Goal: Task Accomplishment & Management: Manage account settings

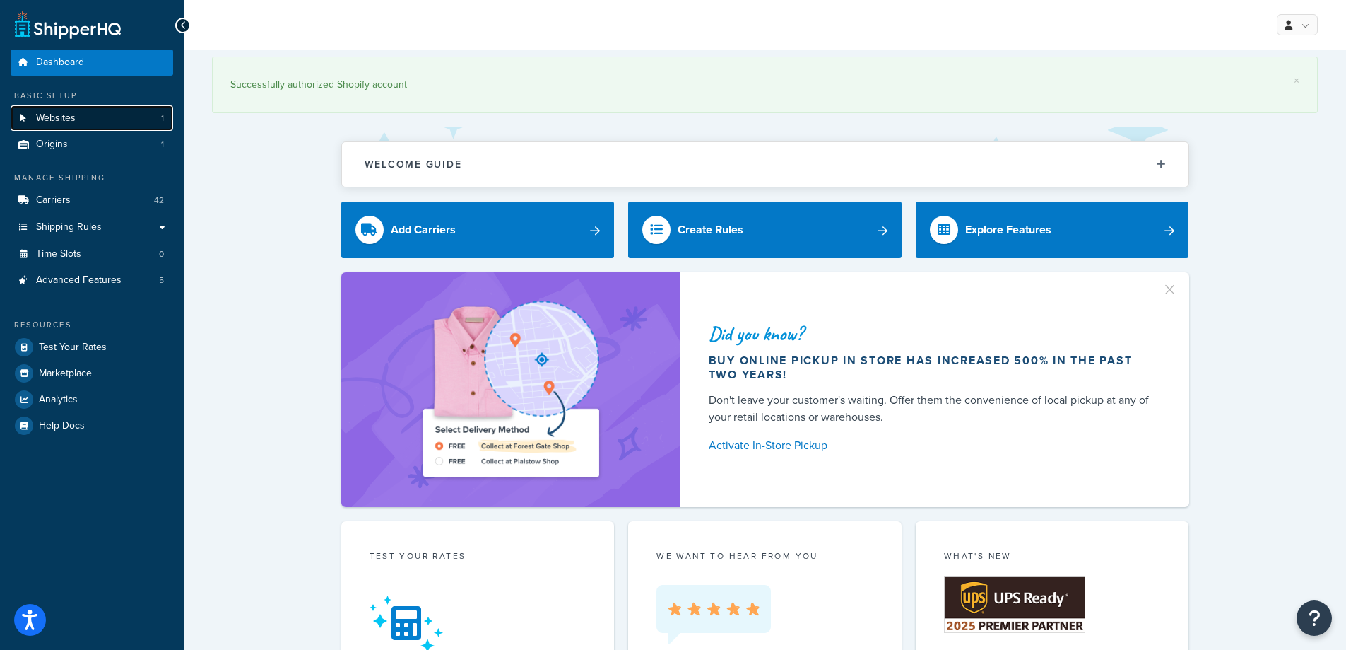
click at [59, 117] on span "Websites" at bounding box center [56, 118] width 40 height 12
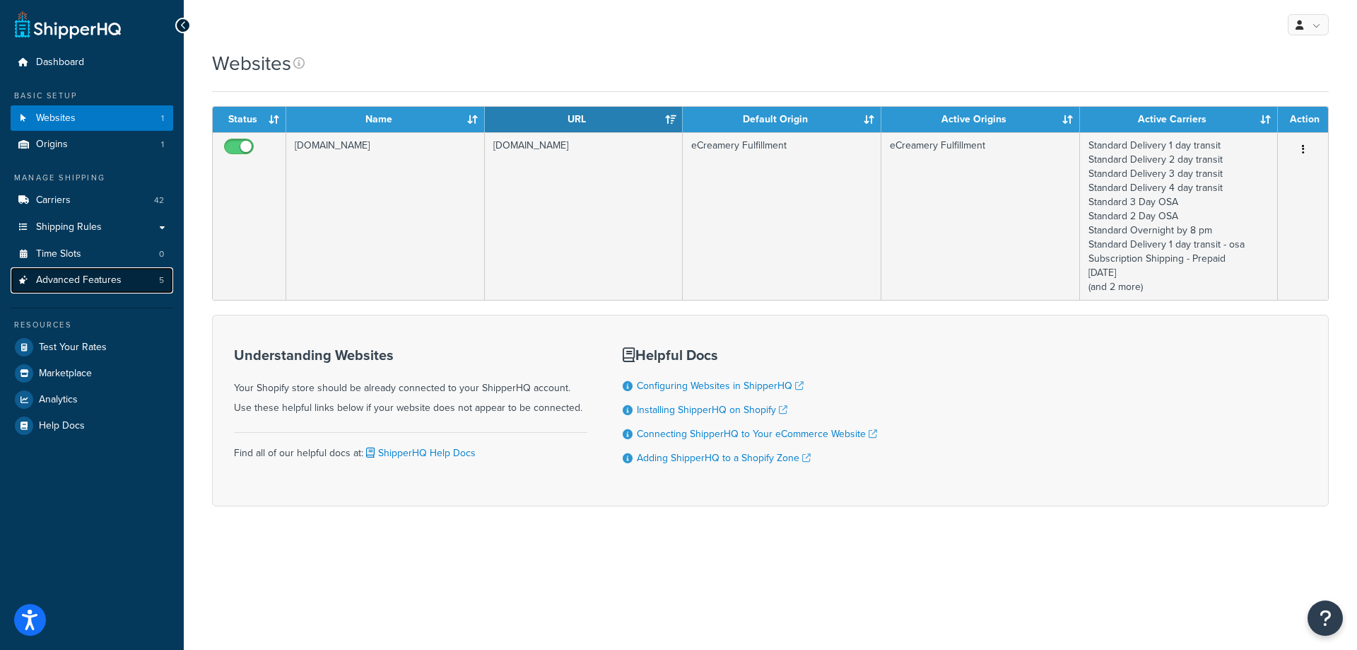
click at [102, 288] on link "Advanced Features 5" at bounding box center [92, 280] width 163 height 26
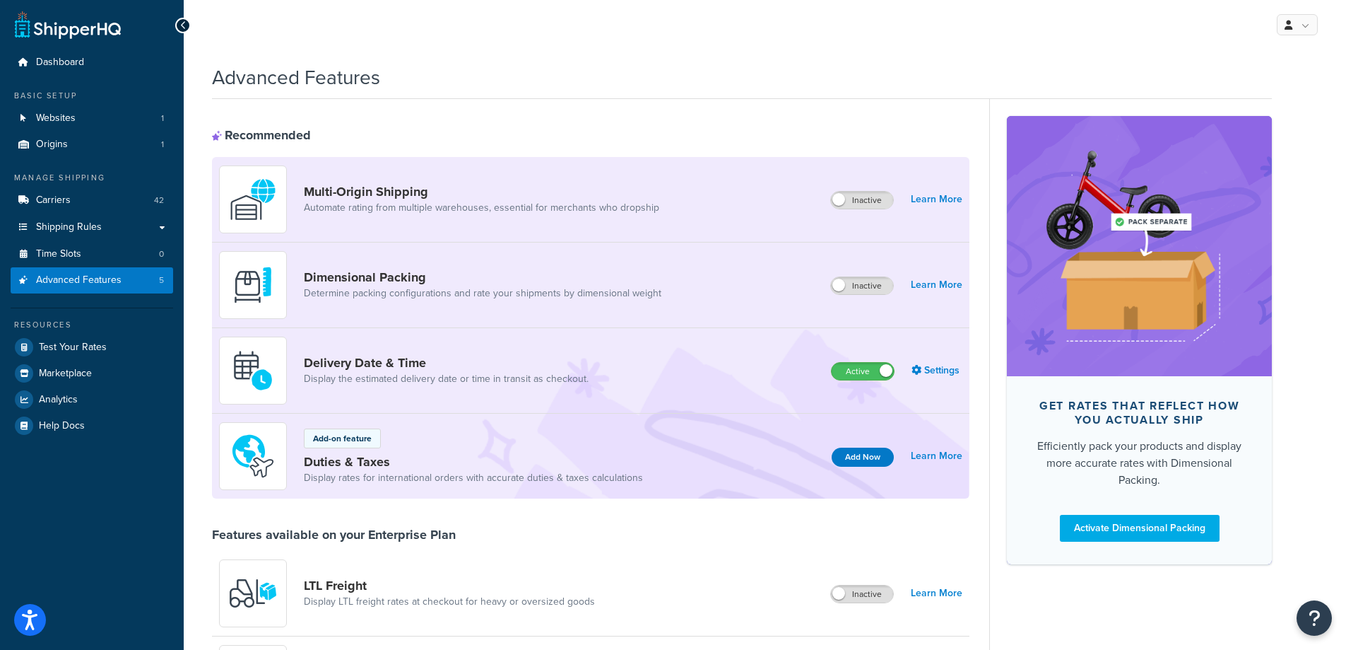
click at [610, 372] on div "Delivery Date & Time Display the estimated delivery date or time in transit as …" at bounding box center [591, 371] width 758 height 86
click at [932, 373] on link "Settings" at bounding box center [937, 370] width 51 height 20
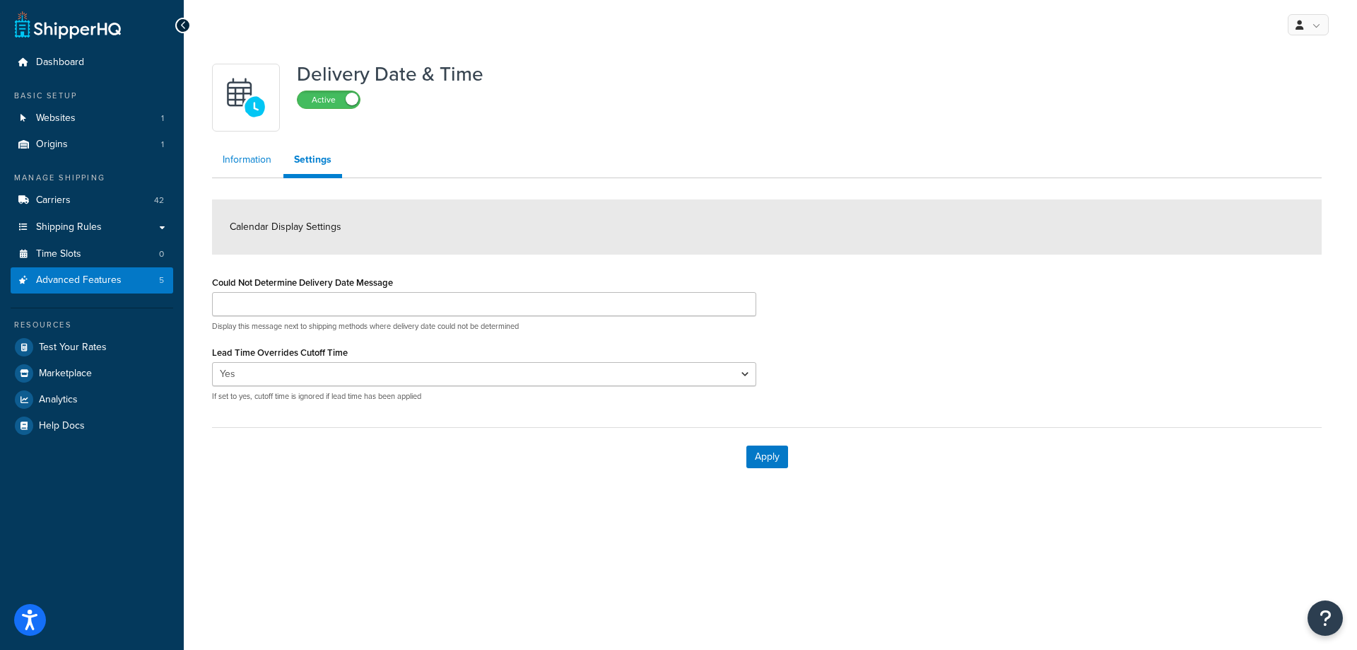
click at [257, 168] on link "Information" at bounding box center [247, 160] width 70 height 28
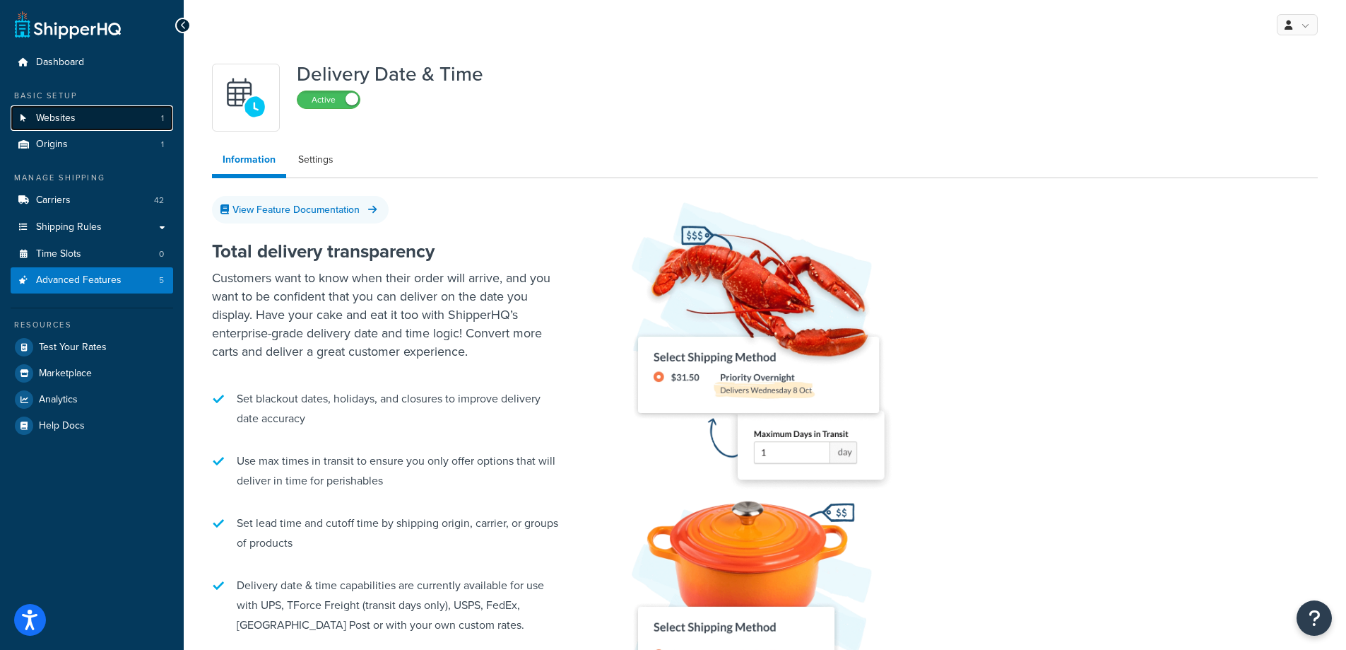
click at [66, 114] on span "Websites" at bounding box center [56, 118] width 40 height 12
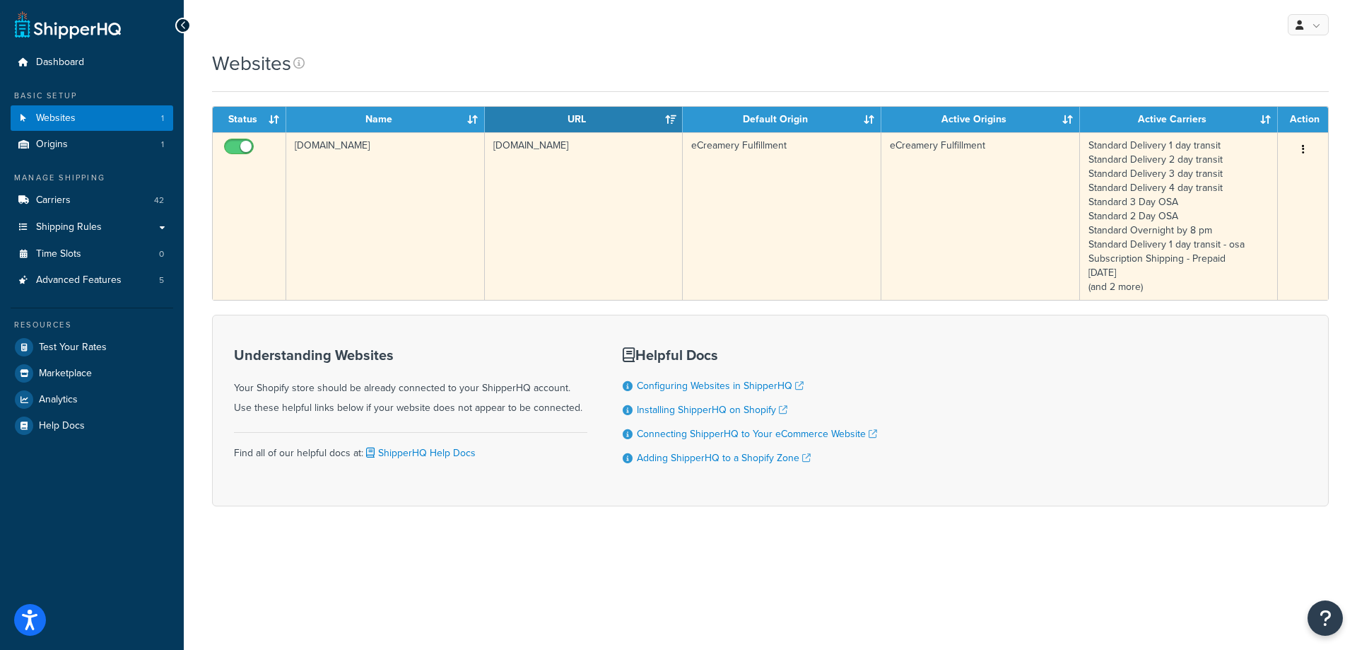
click at [396, 172] on td "[DOMAIN_NAME]" at bounding box center [385, 216] width 199 height 168
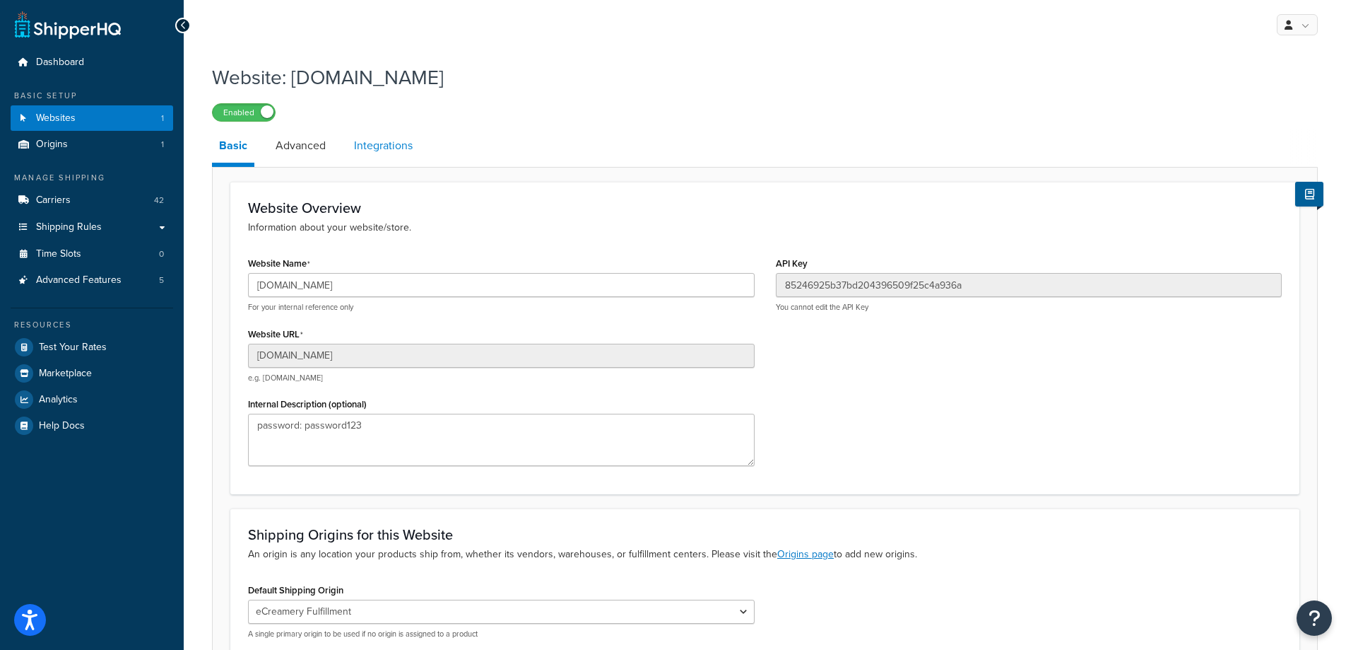
click at [394, 145] on link "Integrations" at bounding box center [383, 146] width 73 height 34
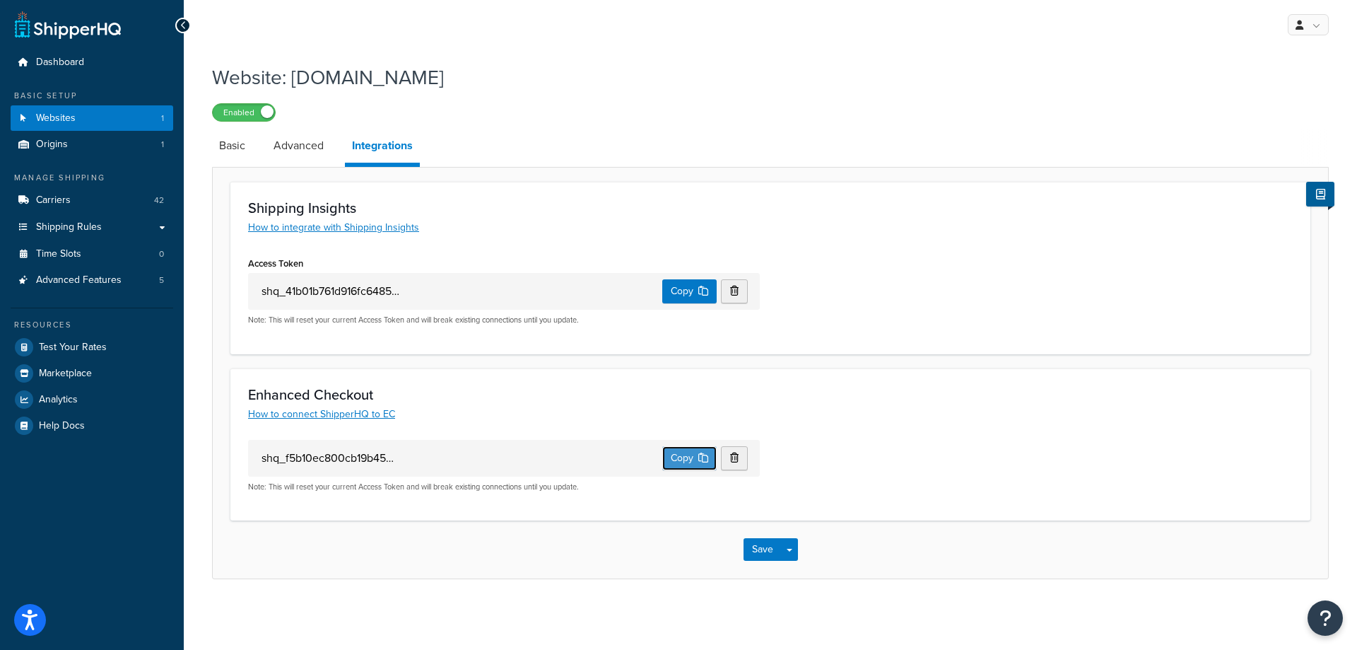
click at [682, 462] on button "Copy" at bounding box center [689, 458] width 54 height 24
click at [82, 203] on link "Carriers 42" at bounding box center [92, 200] width 163 height 26
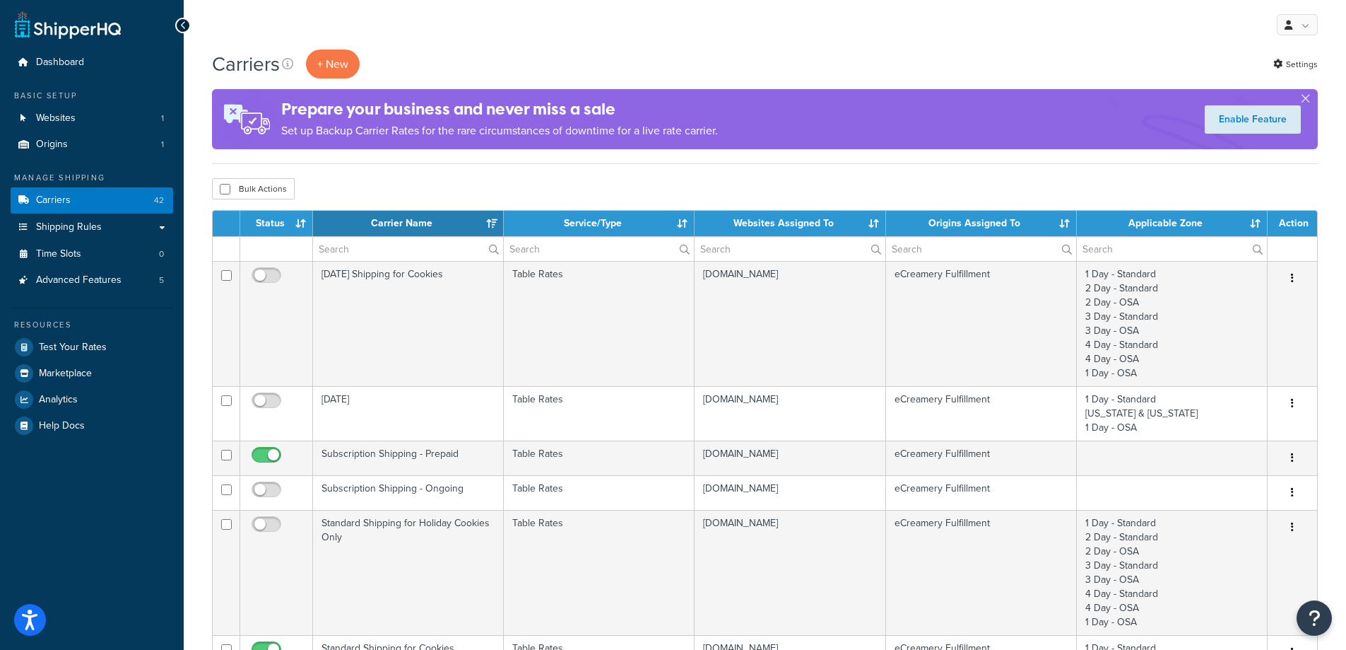
select select "15"
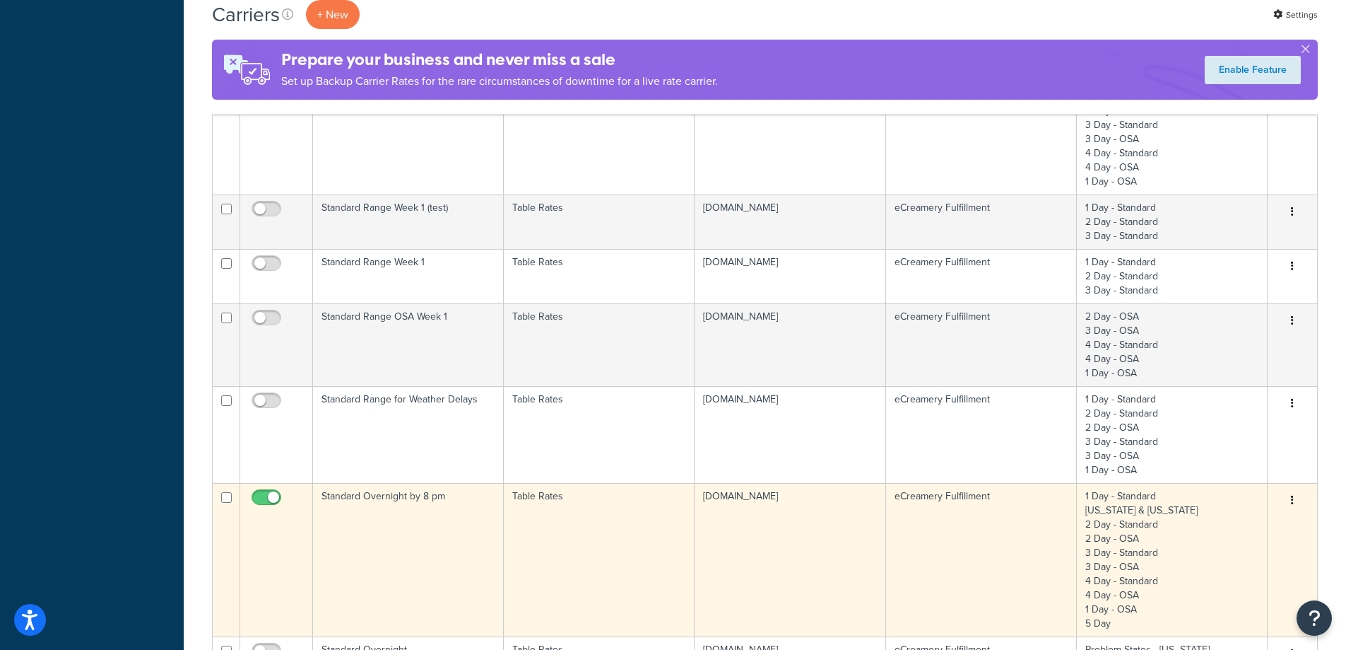
scroll to position [848, 0]
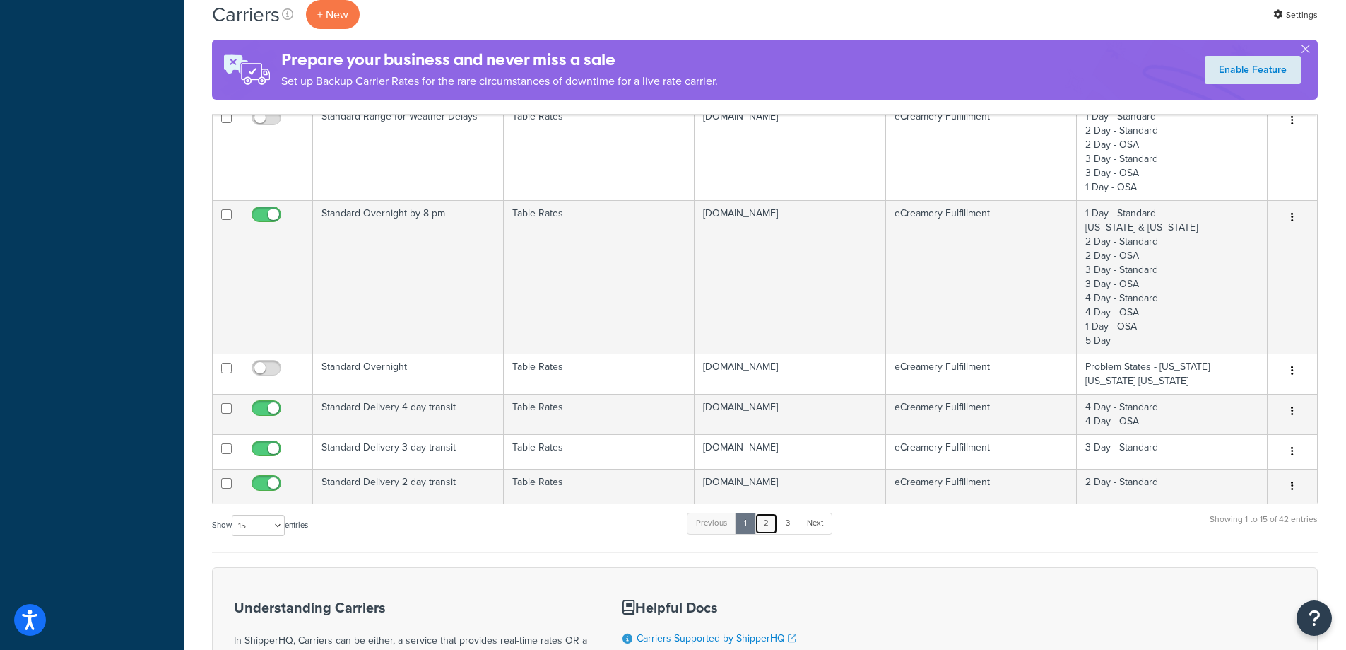
click at [763, 521] on link "2" at bounding box center [766, 522] width 23 height 21
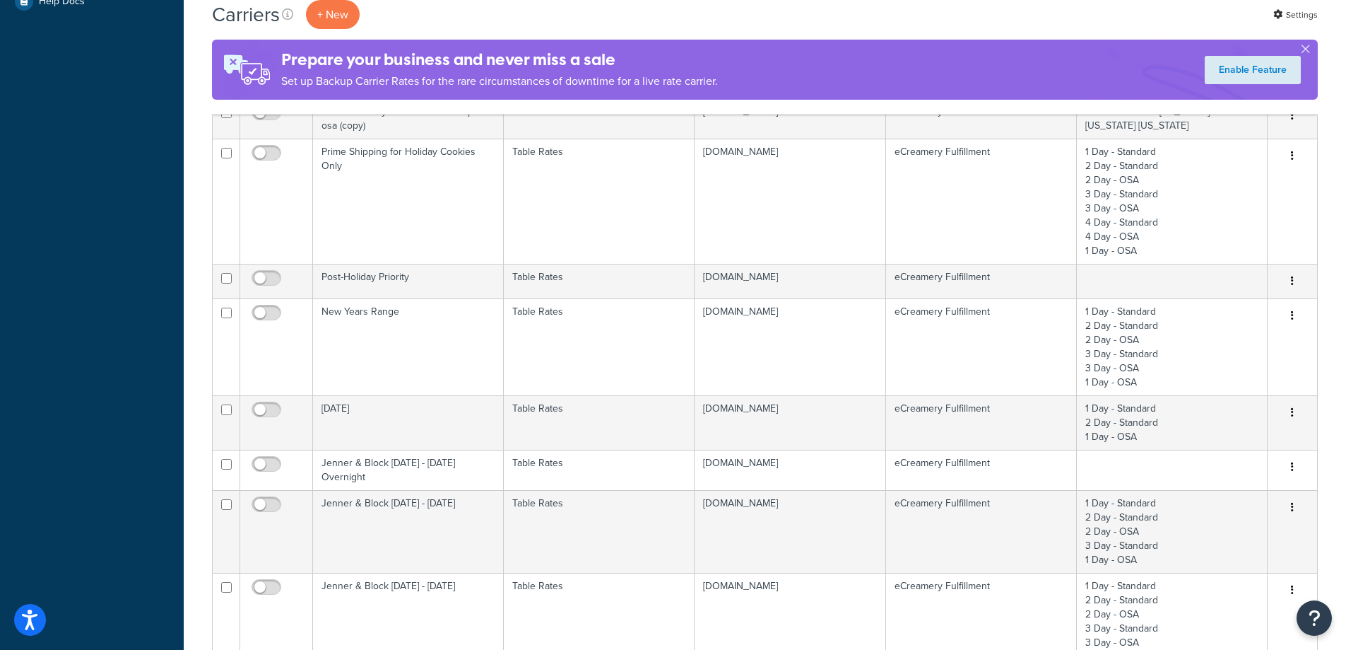
scroll to position [141, 0]
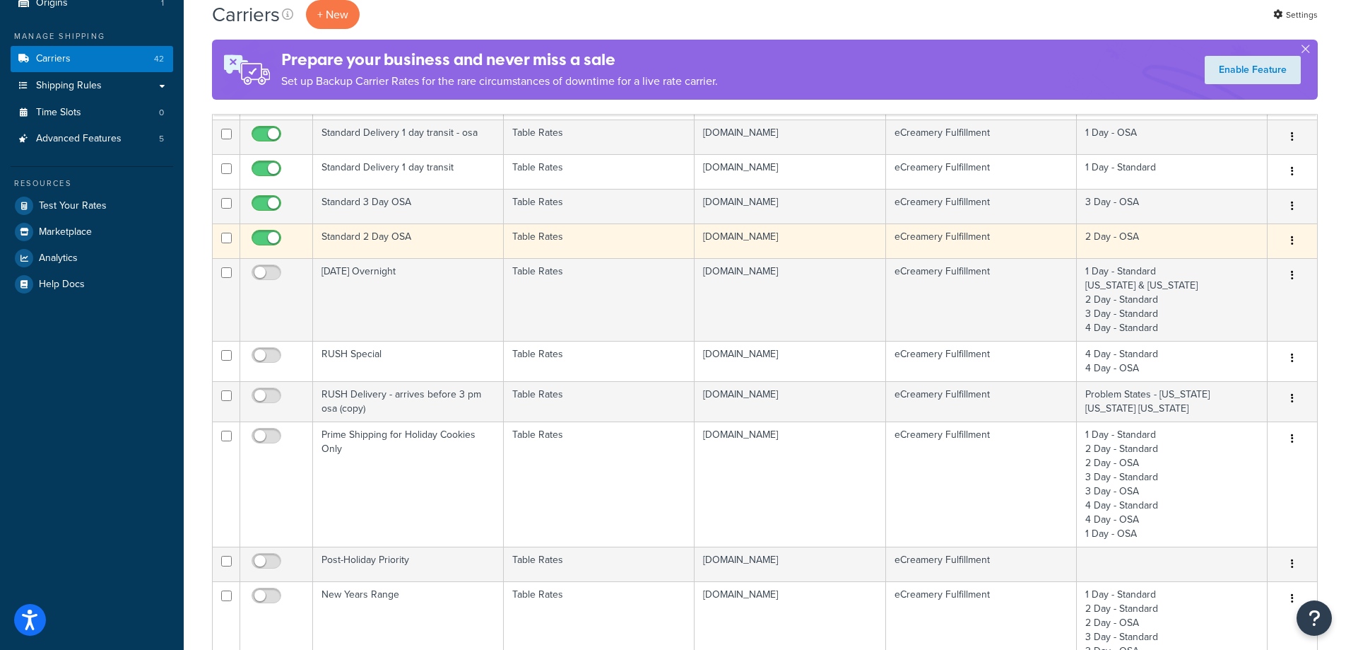
click at [457, 245] on td "Standard 2 Day OSA" at bounding box center [408, 240] width 191 height 35
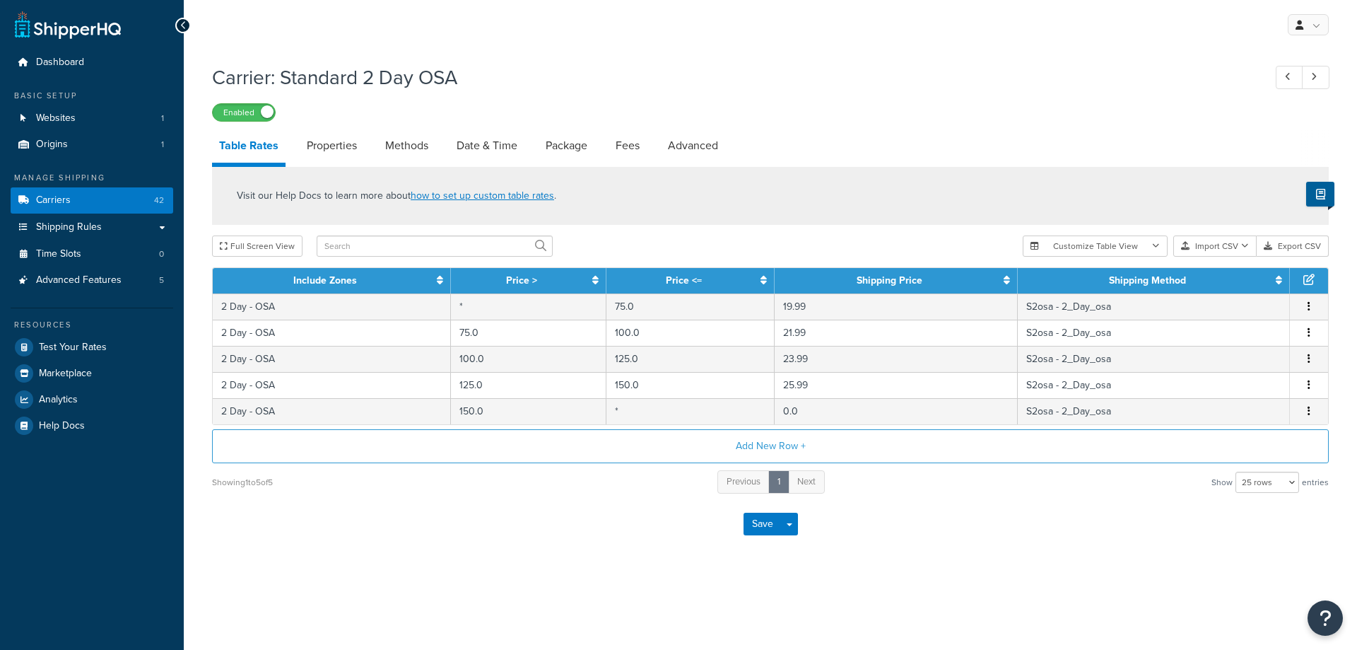
select select "25"
click at [410, 143] on link "Methods" at bounding box center [406, 146] width 57 height 34
select select "25"
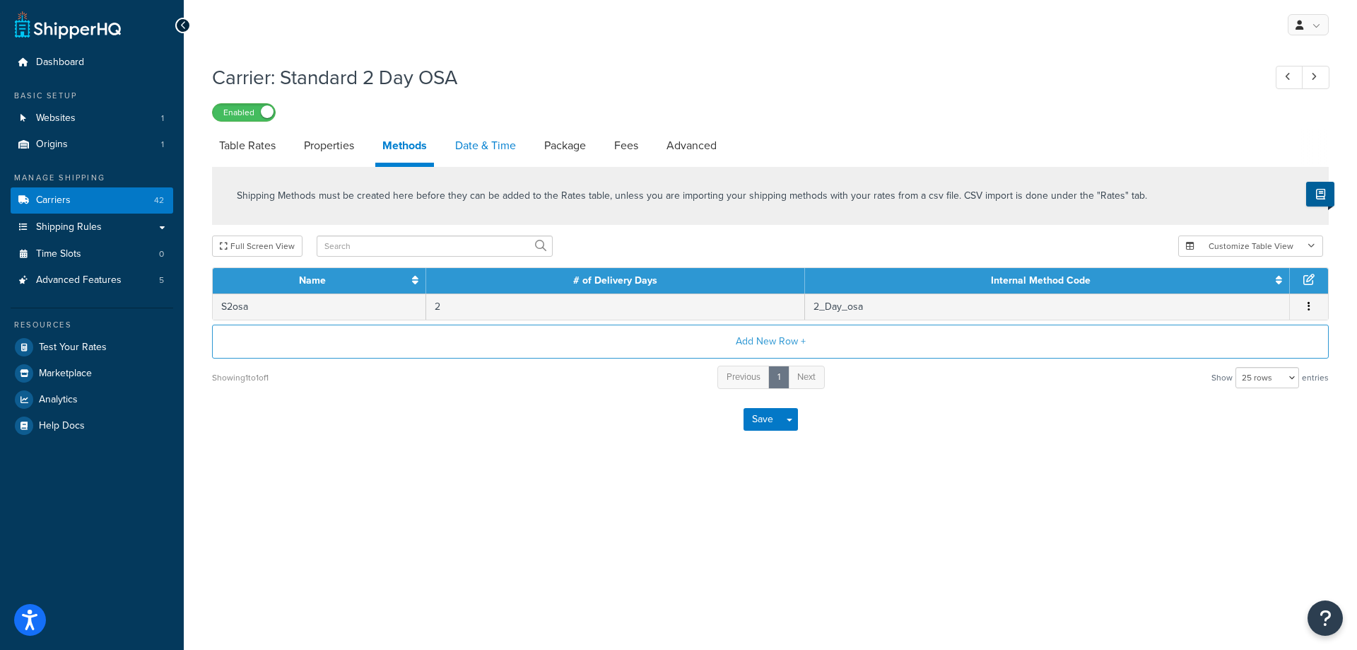
click at [507, 147] on link "Date & Time" at bounding box center [485, 146] width 75 height 34
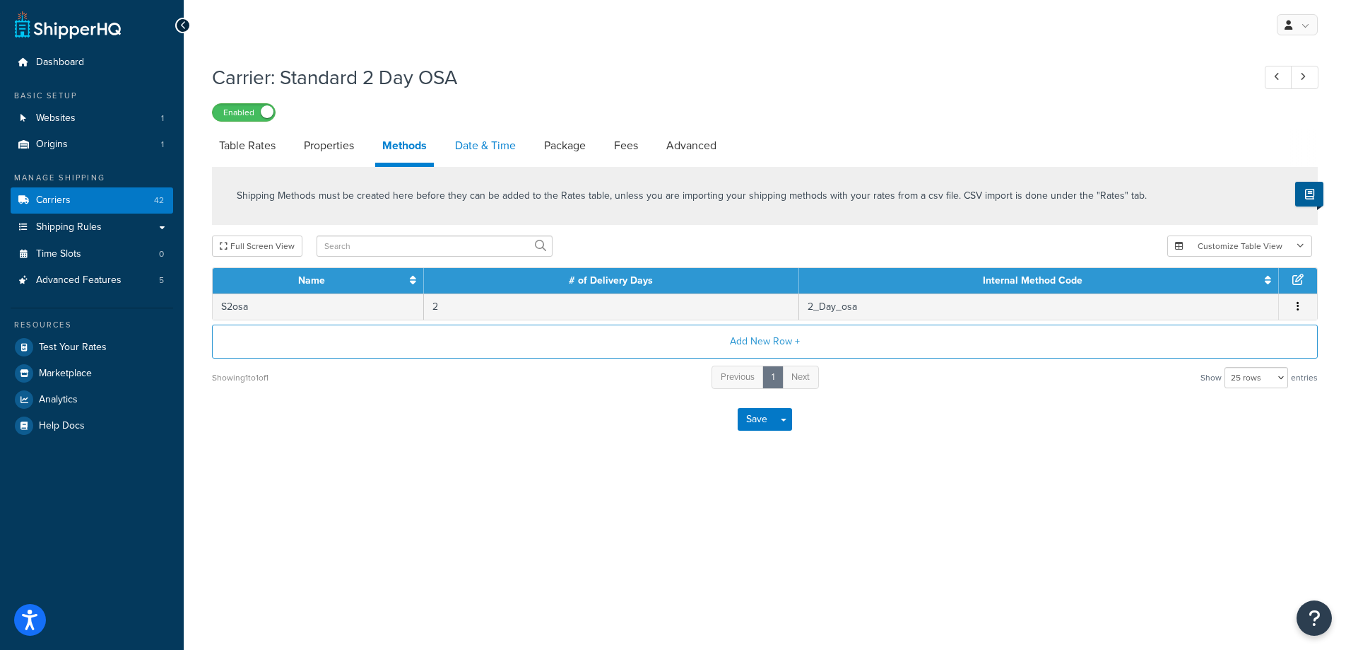
select select "yMMMEd"
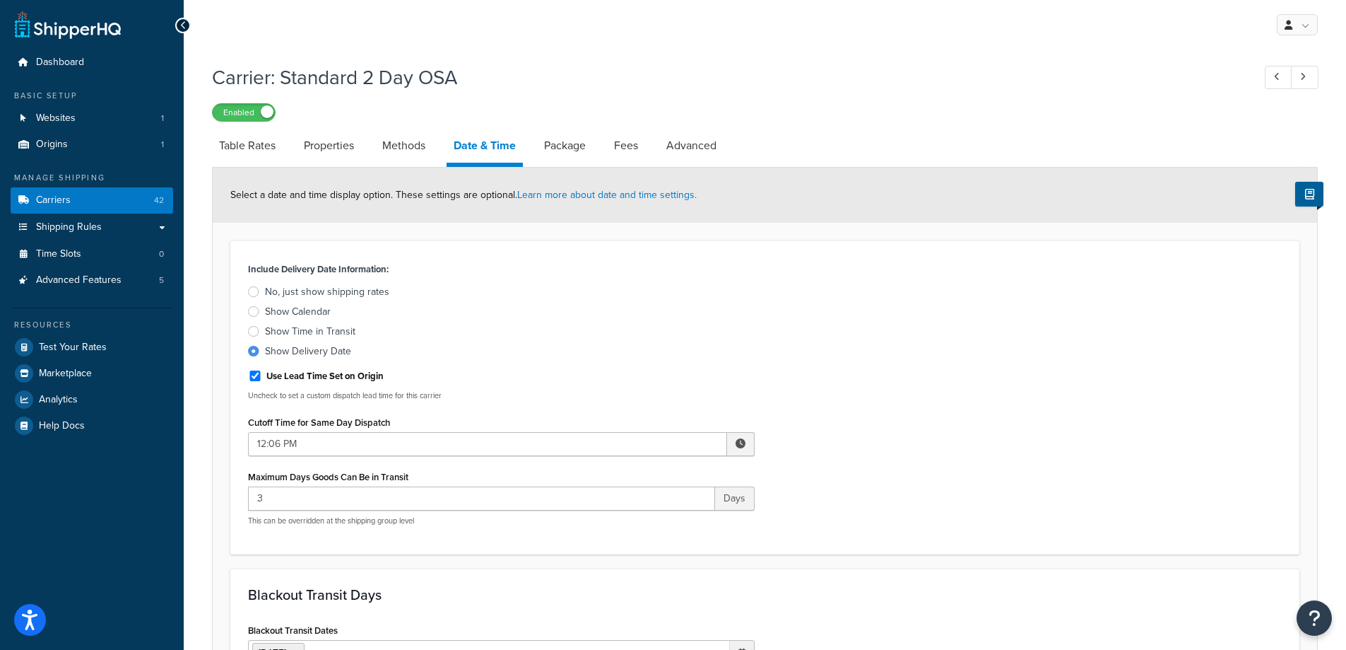
click at [316, 309] on div "Show Calendar" at bounding box center [298, 312] width 66 height 14
click at [0, 0] on input "Show Calendar" at bounding box center [0, 0] width 0 height 0
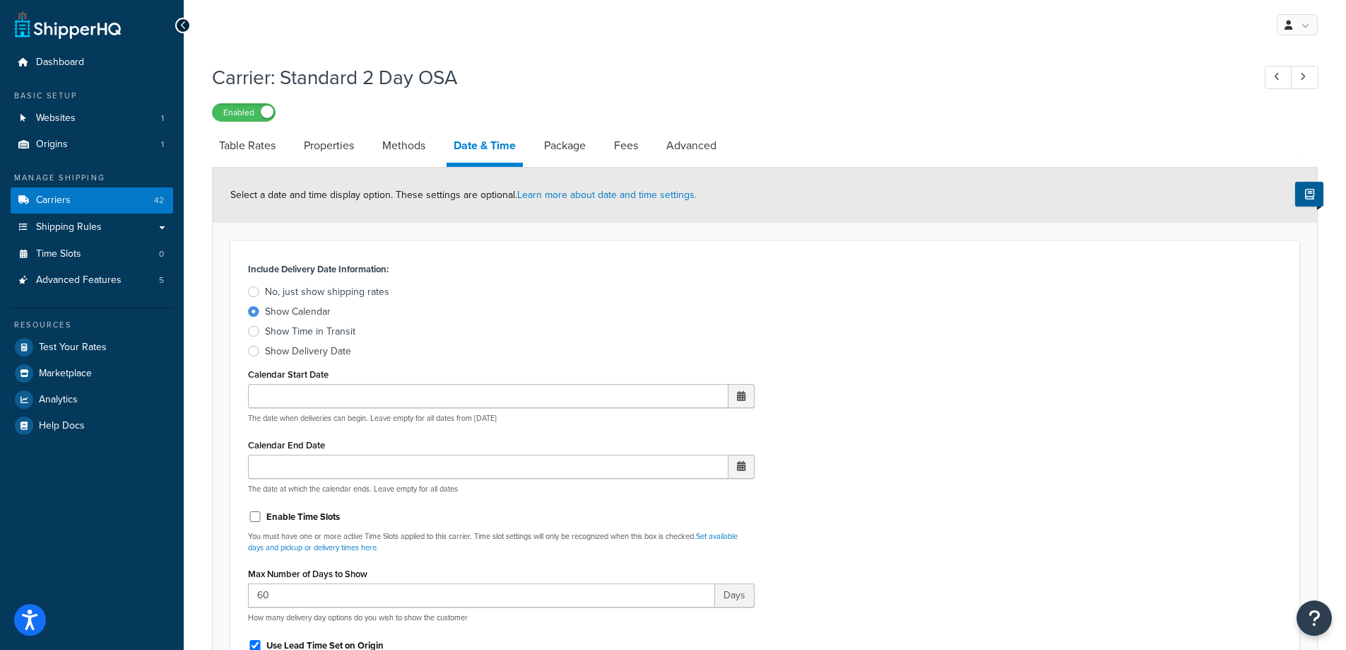
click at [859, 428] on div "Include Delivery Date Information: No, just show shipping rates Show Calendar S…" at bounding box center [764, 556] width 1055 height 594
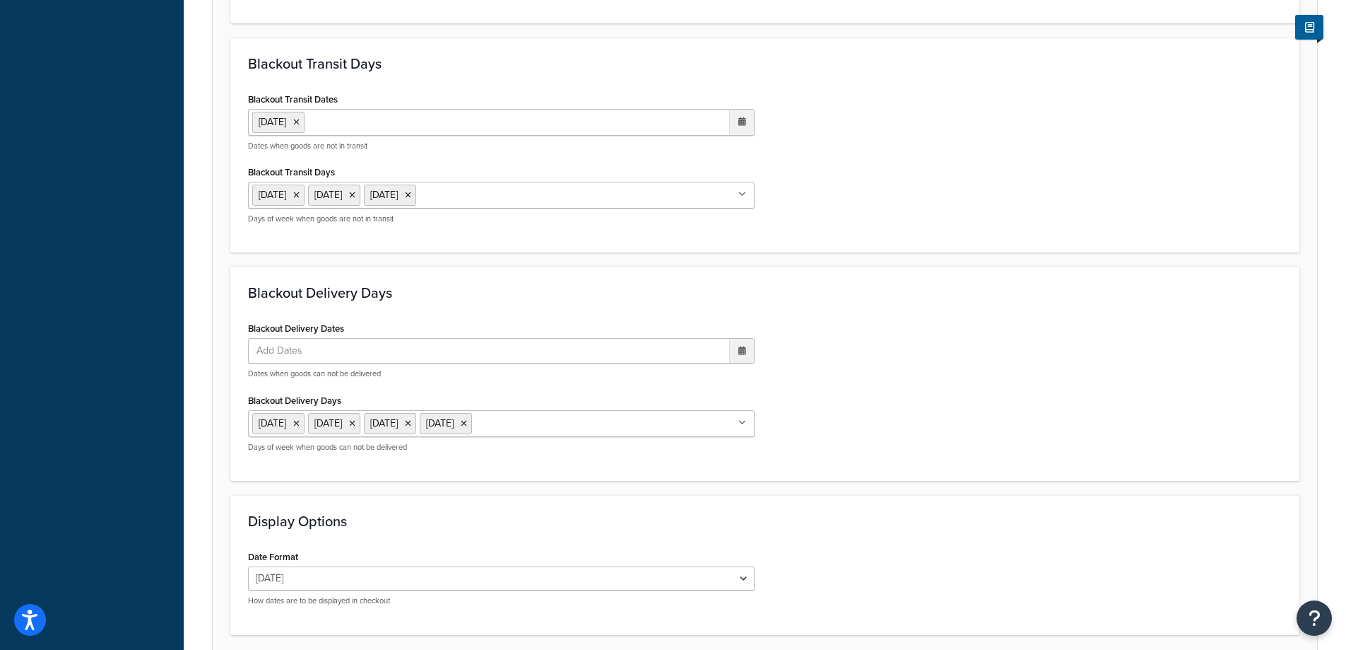
scroll to position [963, 0]
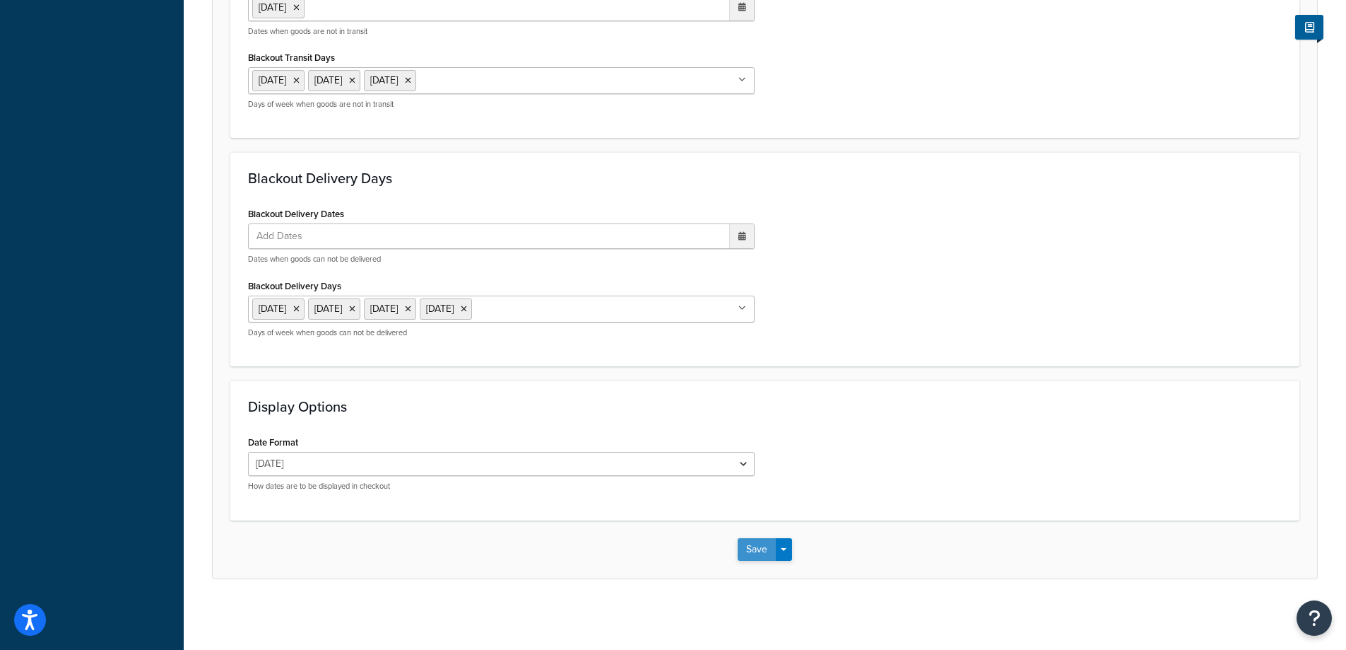
click at [750, 546] on button "Save" at bounding box center [757, 549] width 38 height 23
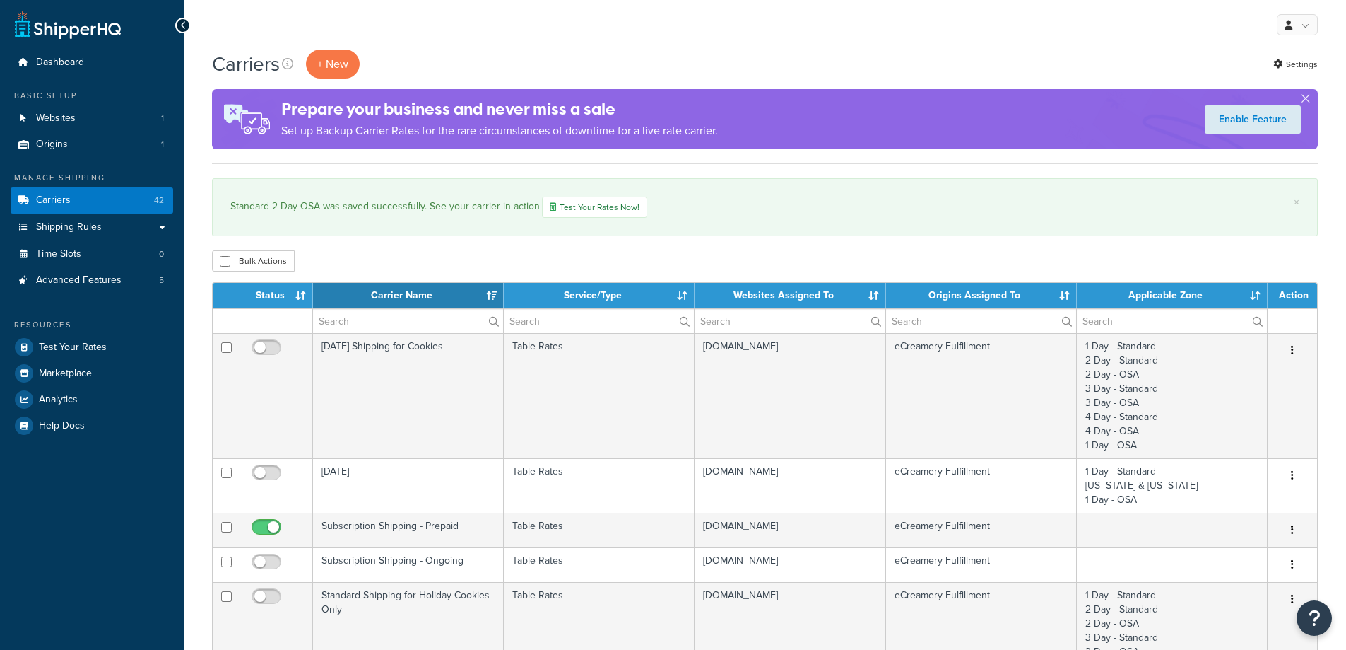
select select "15"
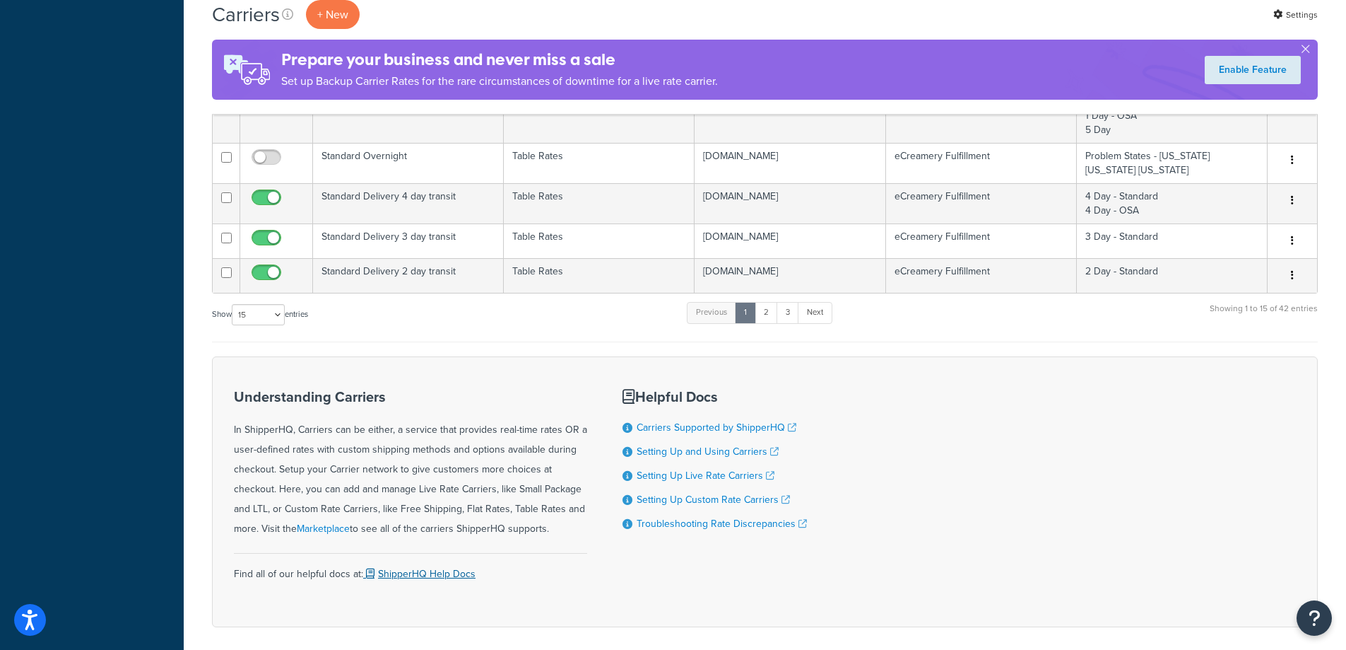
scroll to position [1193, 0]
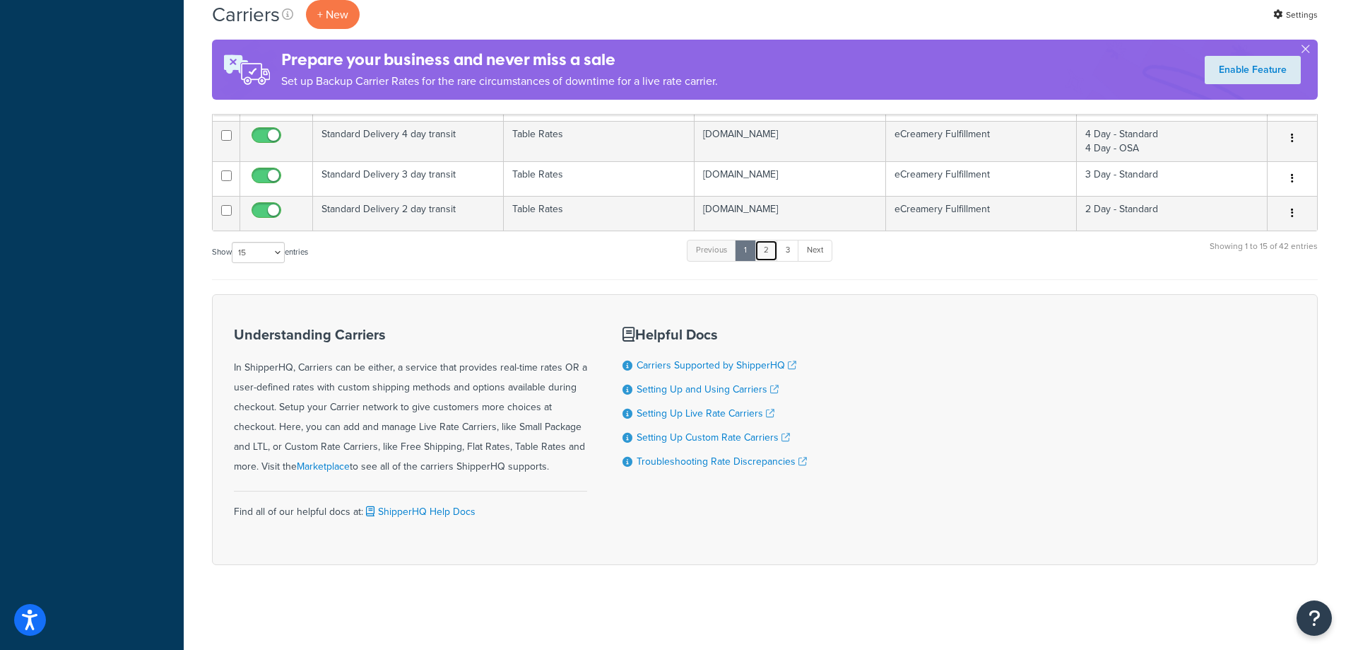
click at [772, 244] on link "2" at bounding box center [766, 250] width 23 height 21
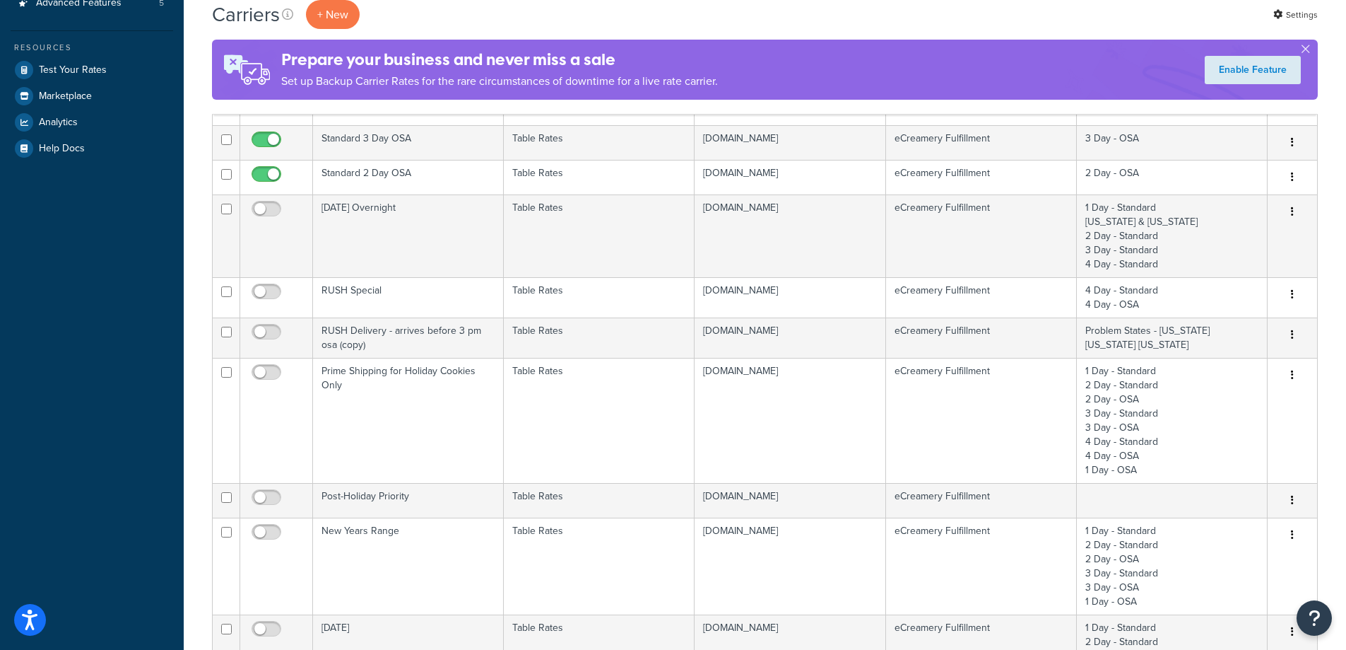
scroll to position [0, 0]
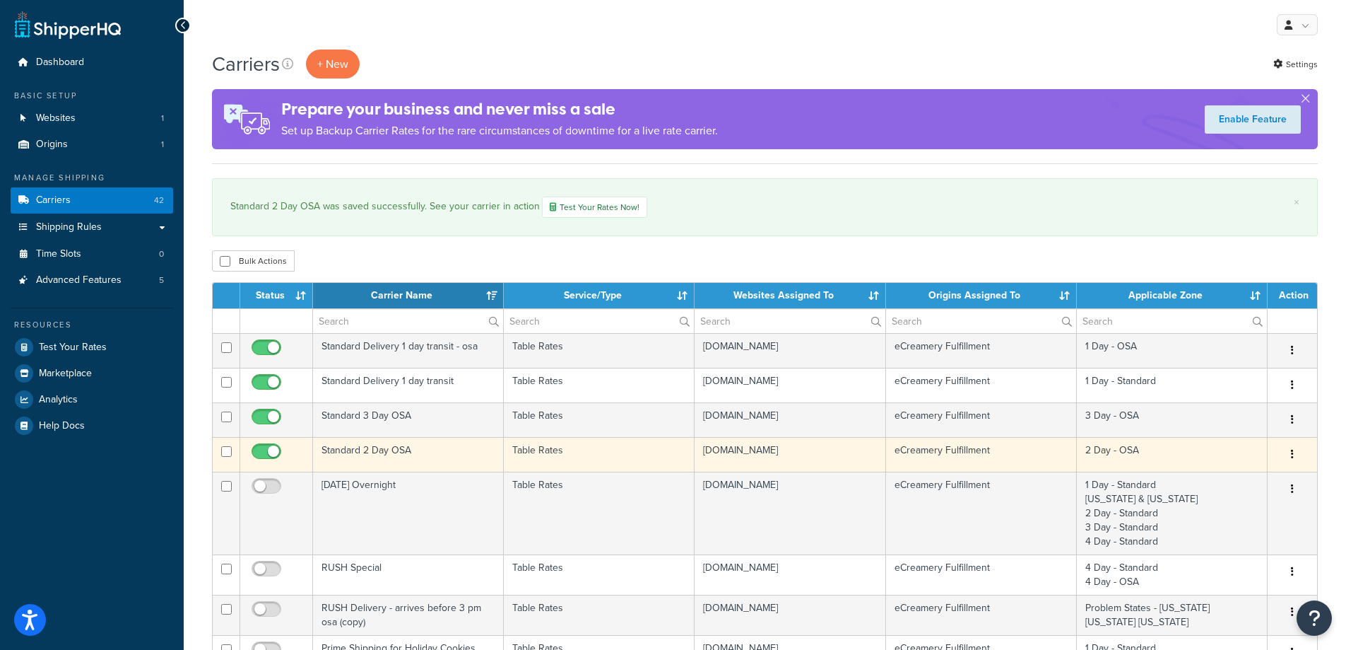
click at [414, 451] on td "Standard 2 Day OSA" at bounding box center [408, 454] width 191 height 35
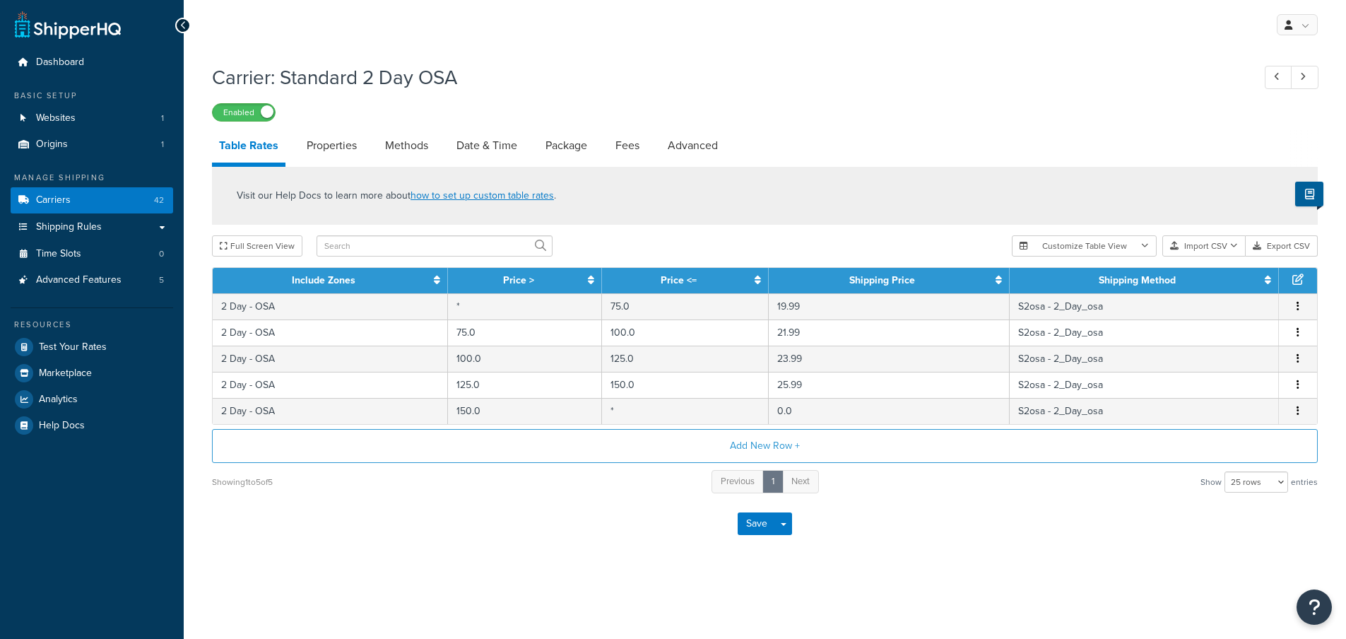
select select "25"
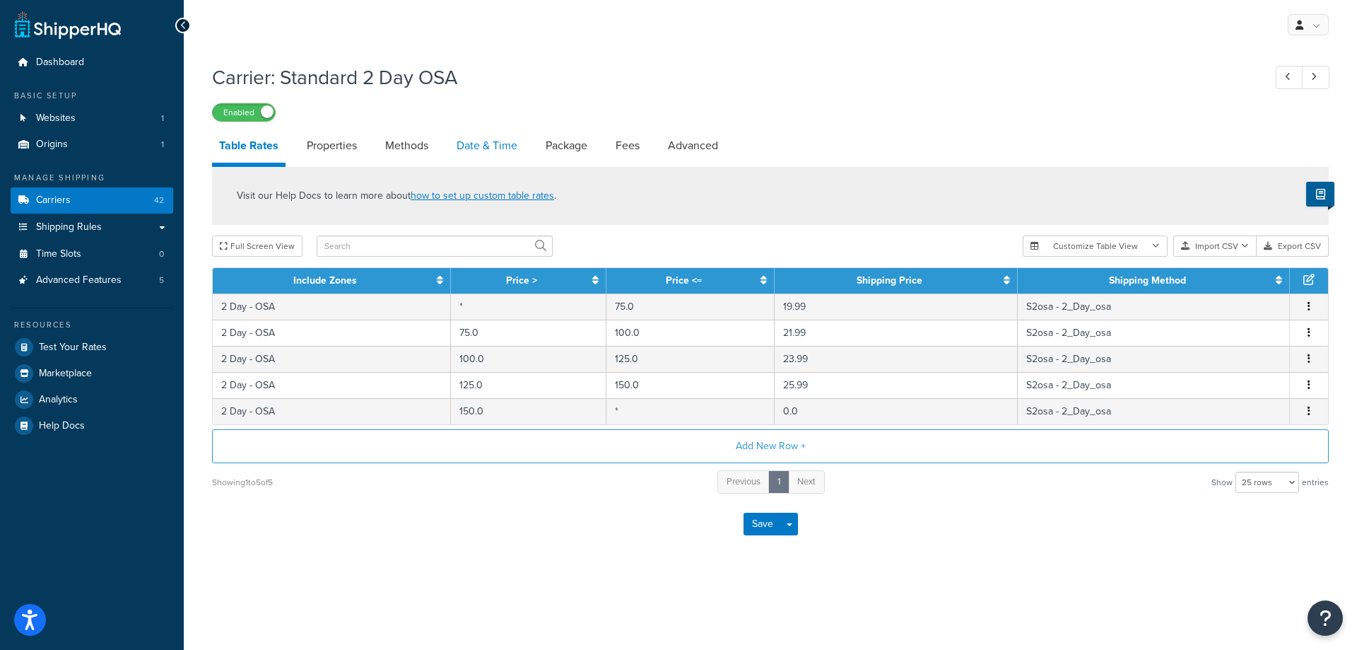
click at [486, 145] on link "Date & Time" at bounding box center [486, 146] width 75 height 34
select select "yMMMEd"
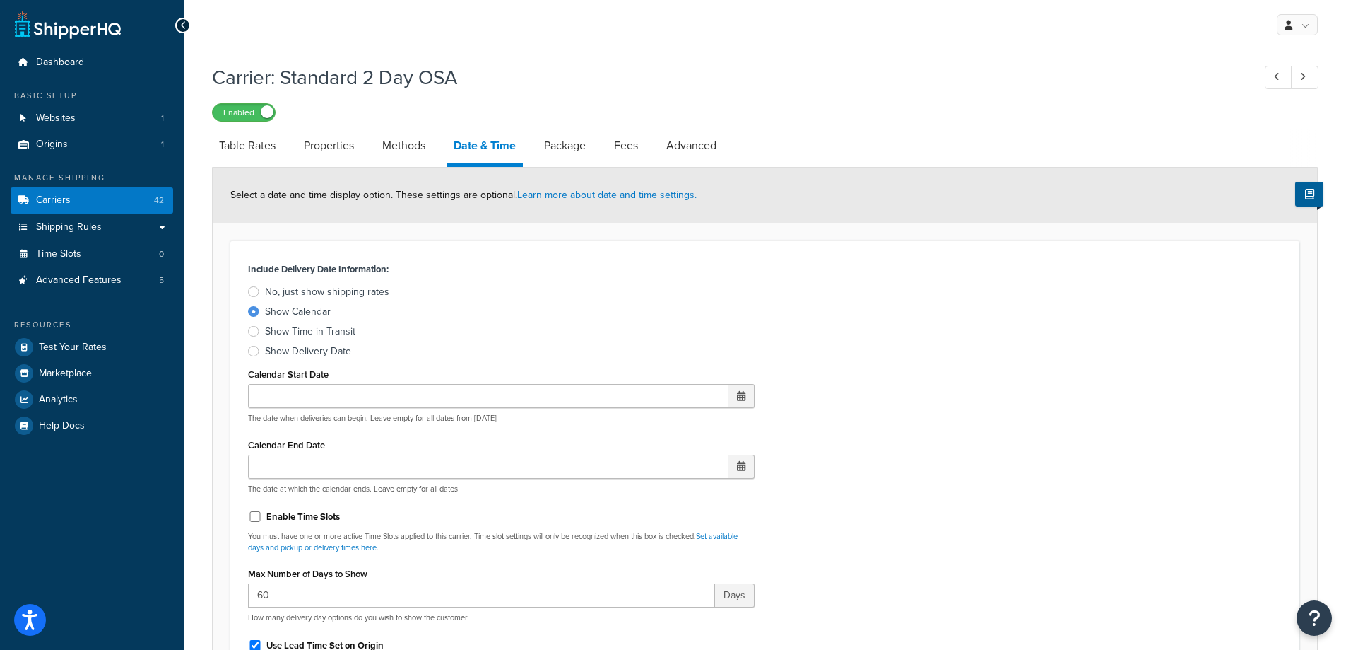
click at [312, 351] on div "Show Delivery Date" at bounding box center [308, 351] width 86 height 14
click at [0, 0] on input "Show Delivery Date" at bounding box center [0, 0] width 0 height 0
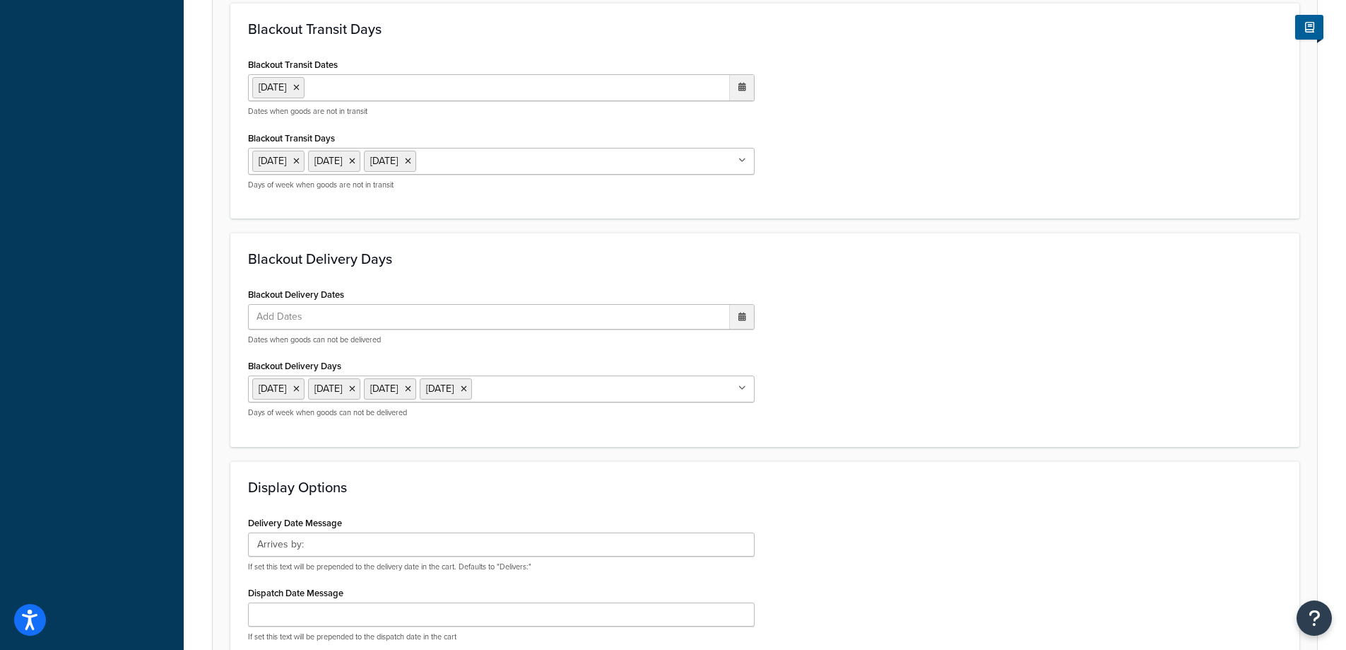
scroll to position [786, 0]
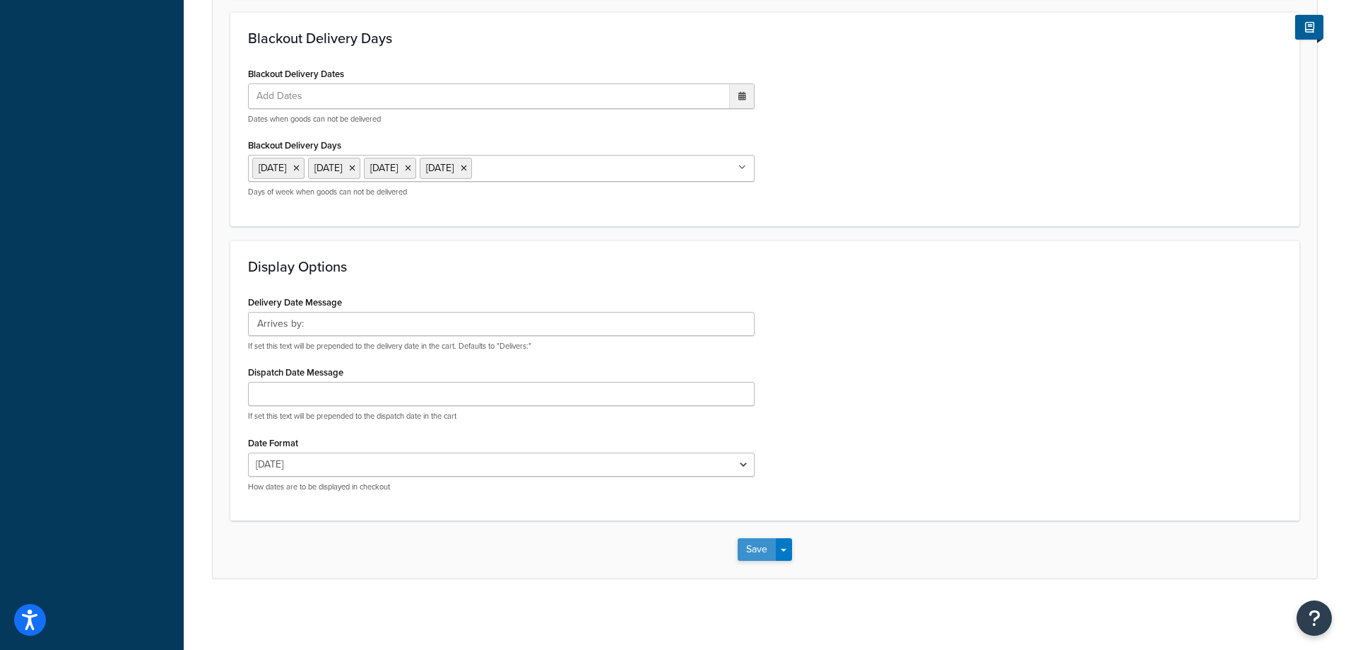
click at [756, 540] on button "Save" at bounding box center [757, 549] width 38 height 23
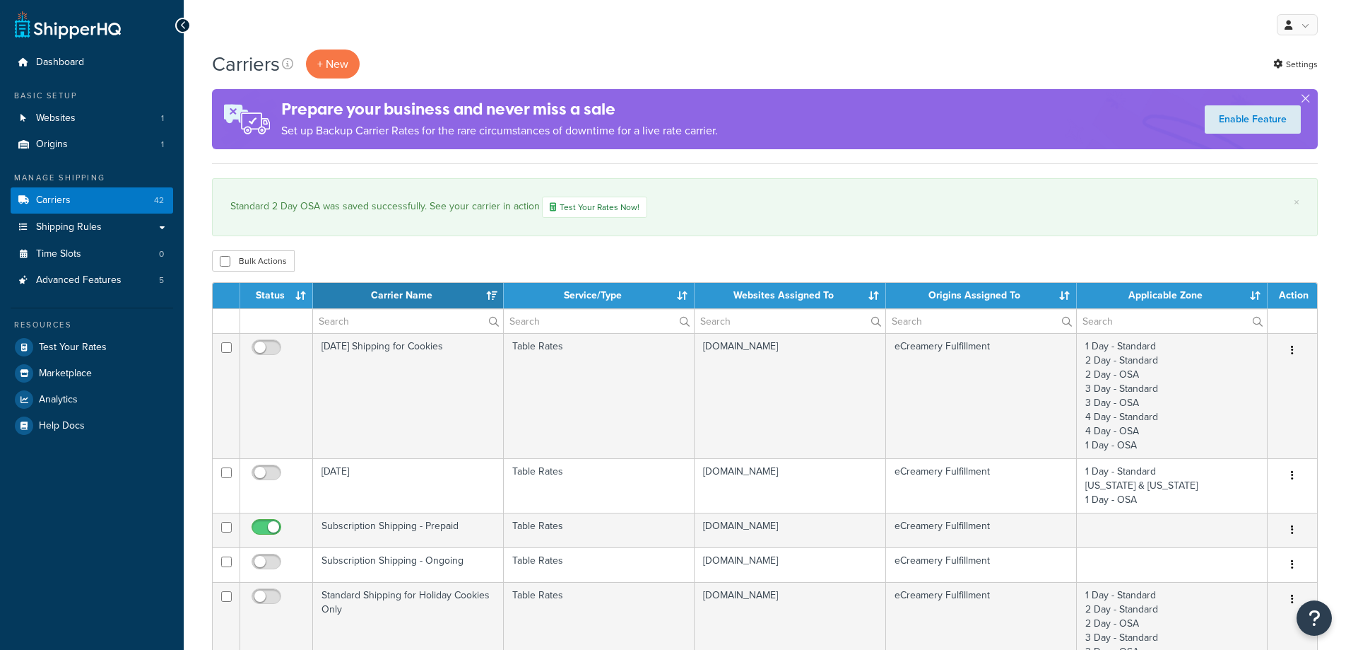
select select "15"
